Goal: Find specific page/section: Find specific page/section

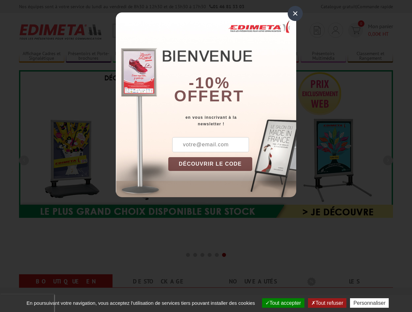
click at [280, 303] on button "Tout accepter" at bounding box center [283, 303] width 42 height 10
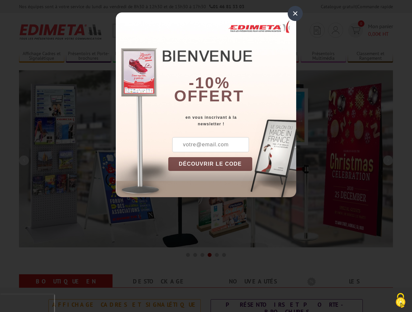
click at [295, 13] on div "×" at bounding box center [295, 13] width 15 height 15
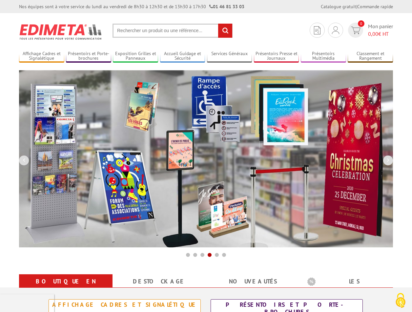
click at [0, 0] on div "Nos équipes sont à votre service du [DATE] au [DATE] de 8h30 à 12h30 et de 13h3…" at bounding box center [206, 6] width 412 height 13
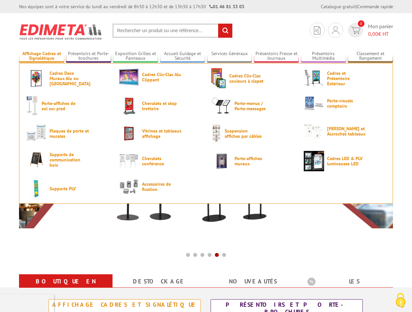
click at [41, 56] on link "Affichage Cadres et Signalétique" at bounding box center [41, 56] width 45 height 11
